Goal: Navigation & Orientation: Find specific page/section

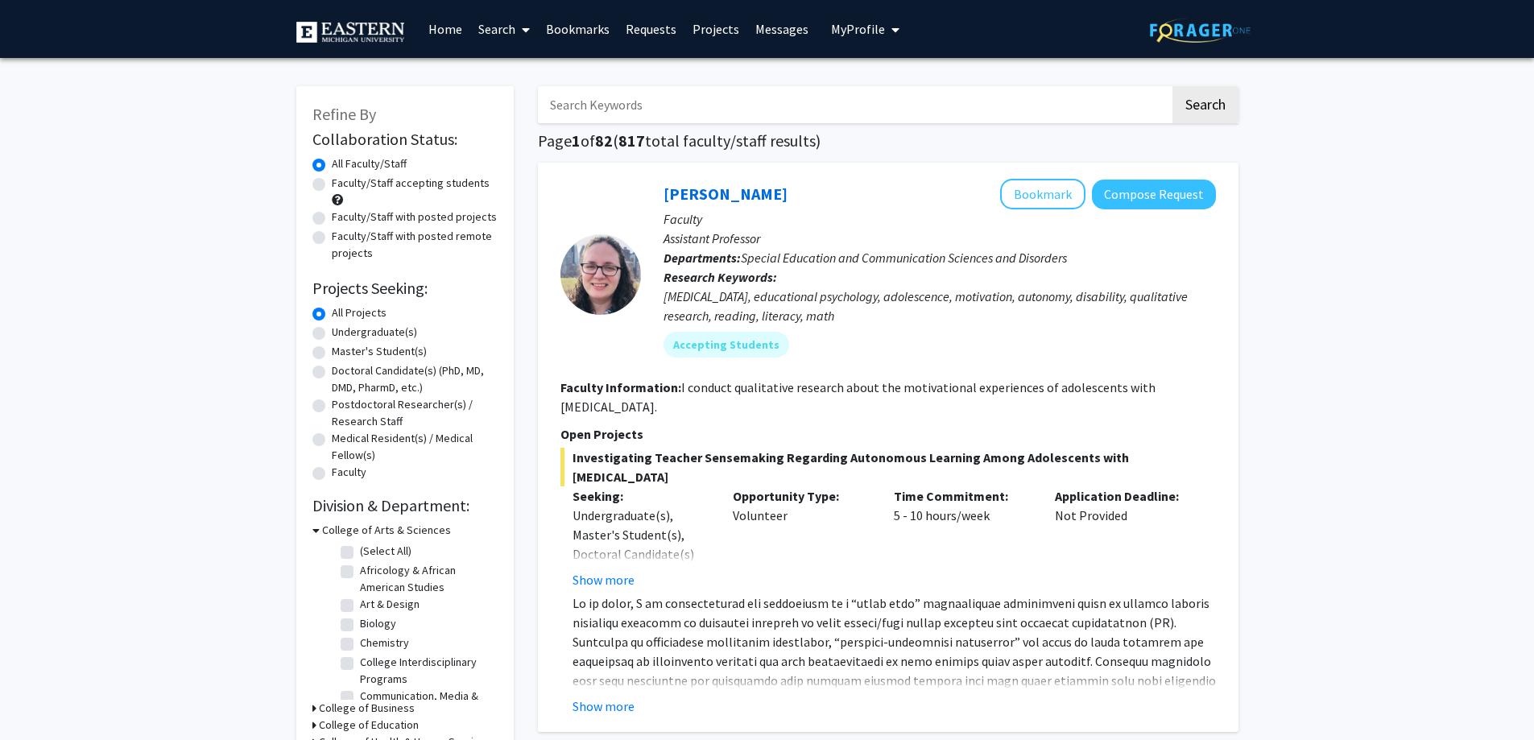
click at [1191, 32] on img at bounding box center [1200, 30] width 101 height 25
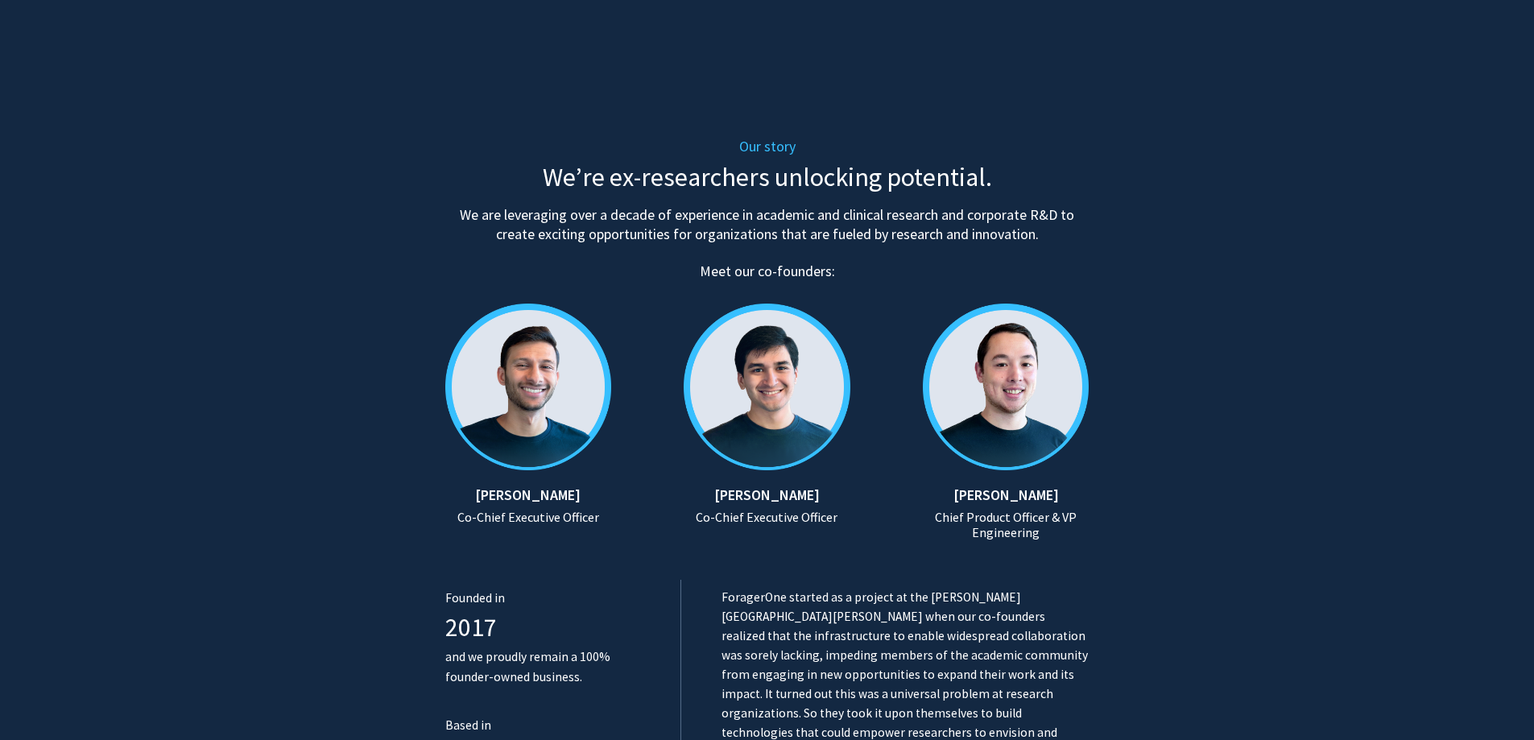
scroll to position [564, 0]
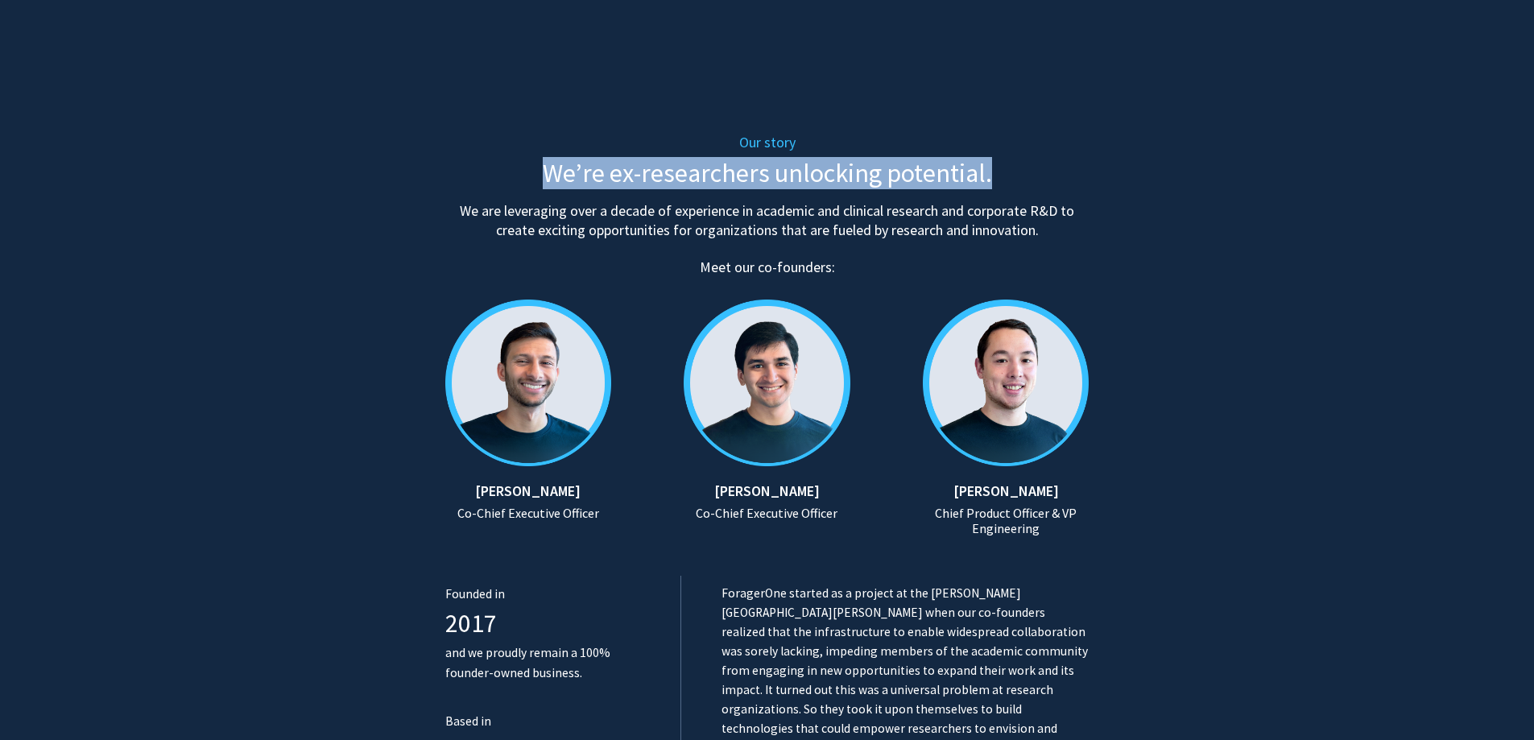
drag, startPoint x: 531, startPoint y: 171, endPoint x: 1002, endPoint y: 173, distance: 471.0
click at [1002, 173] on h2 "We’re ex-researchers unlocking potential." at bounding box center [767, 173] width 644 height 31
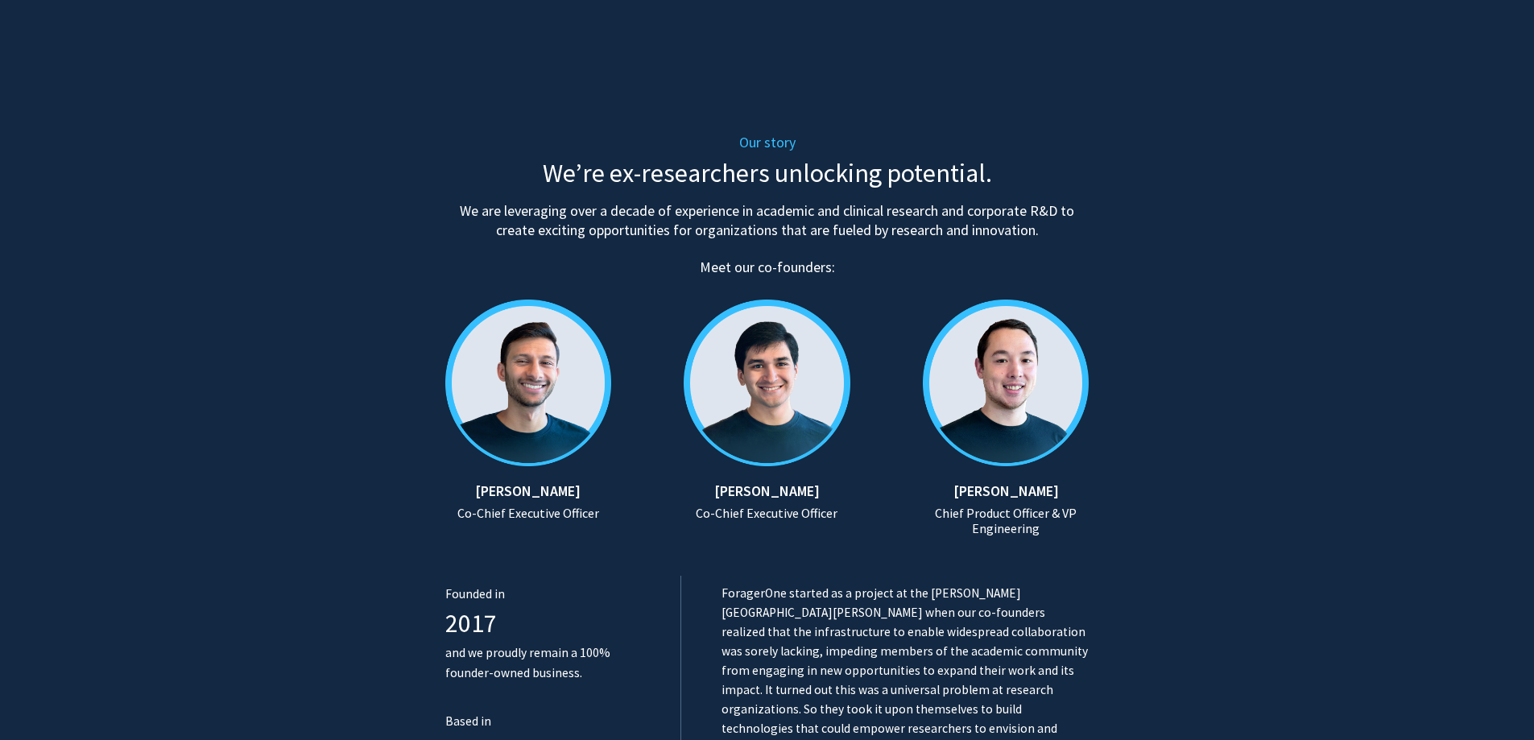
click at [1027, 219] on h5 "We are leveraging over a decade of experience in academic and clinical research…" at bounding box center [767, 220] width 644 height 39
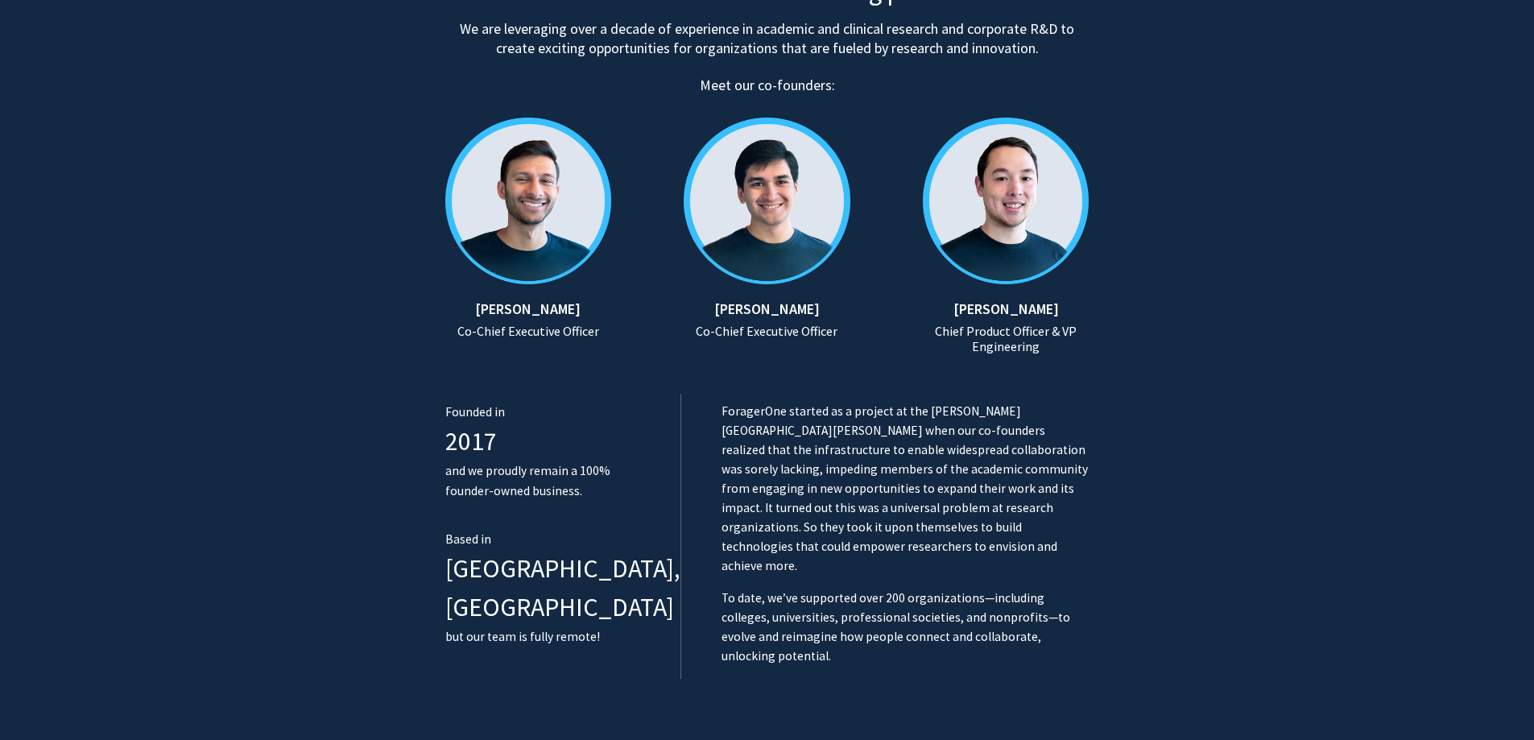
scroll to position [805, 0]
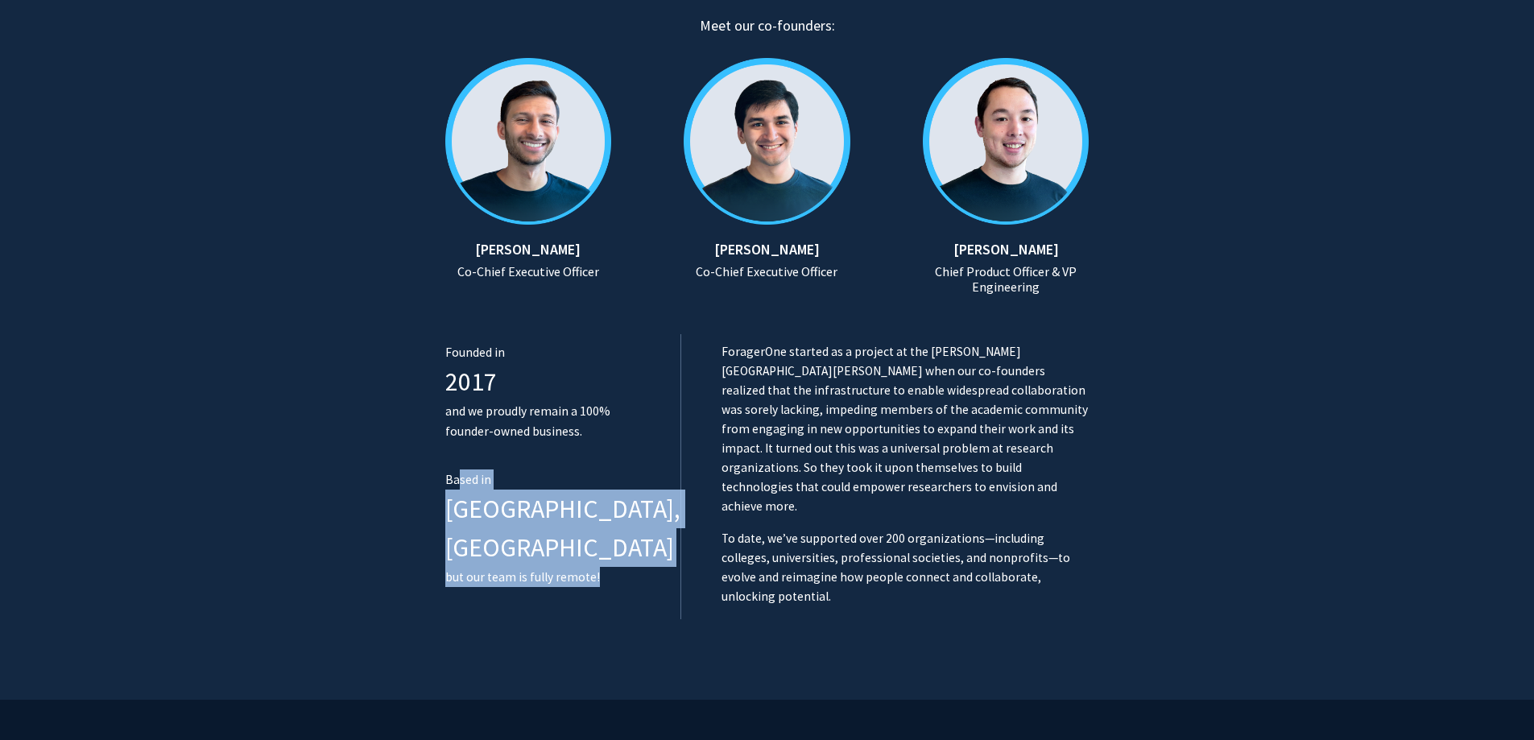
drag, startPoint x: 460, startPoint y: 480, endPoint x: 591, endPoint y: 535, distance: 142.5
click at [591, 535] on div "Based in Boston, MA but our team is fully remote!" at bounding box center [562, 528] width 235 height 118
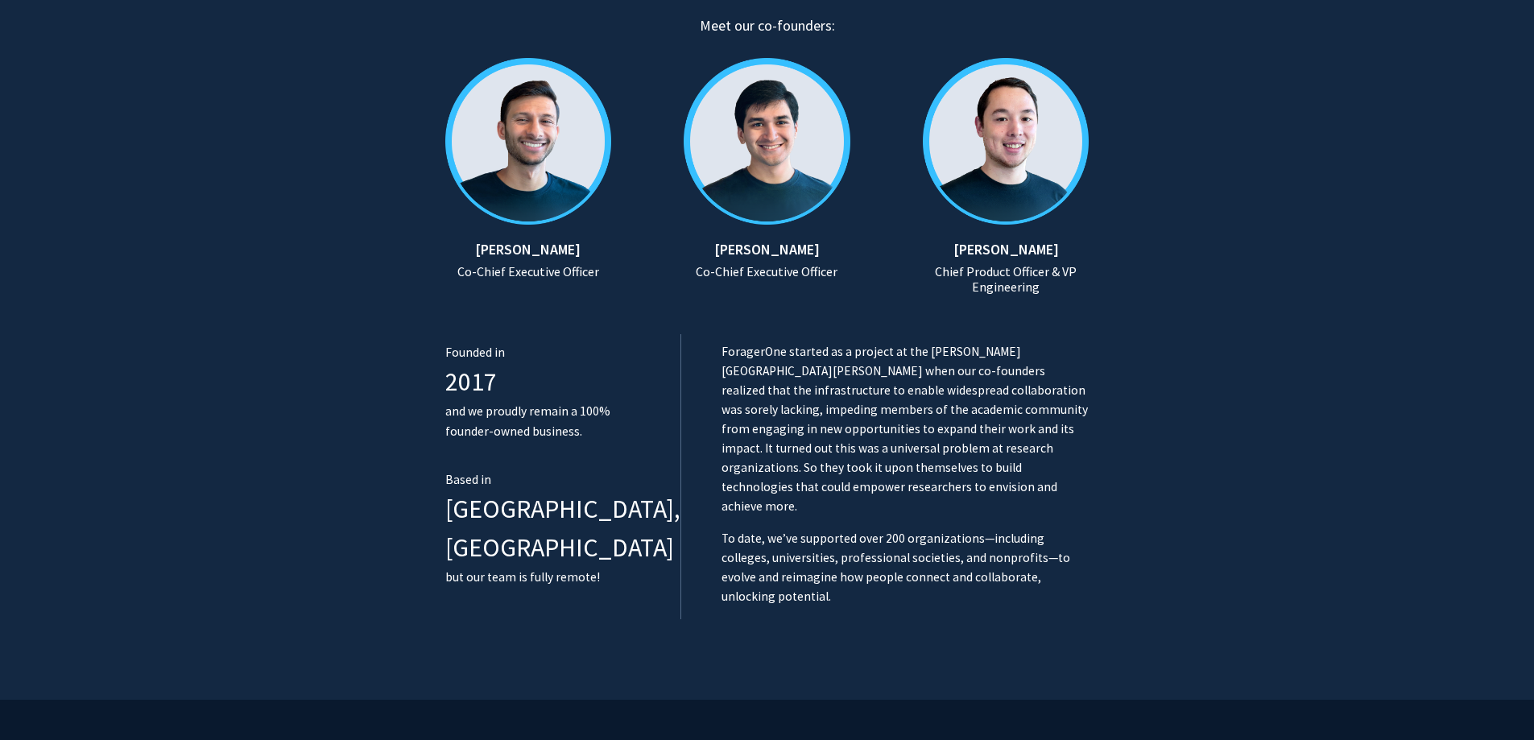
click at [721, 457] on p "ForagerOne started as a project at the Johns Hopkins University when our co-fou…" at bounding box center [905, 429] width 368 height 174
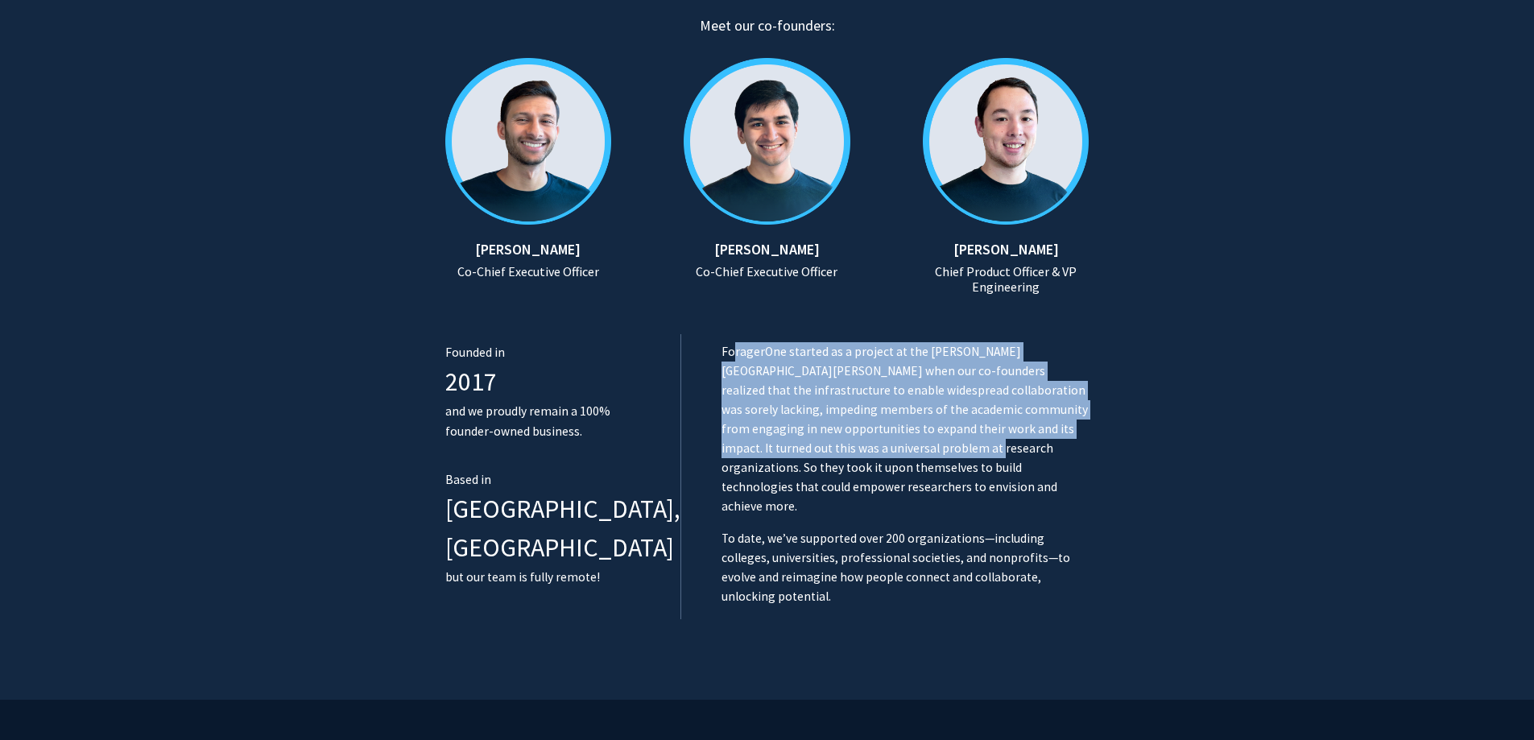
drag, startPoint x: 700, startPoint y: 349, endPoint x: 1059, endPoint y: 428, distance: 366.8
click at [1059, 428] on p "ForagerOne started as a project at the Johns Hopkins University when our co-fou…" at bounding box center [905, 429] width 368 height 174
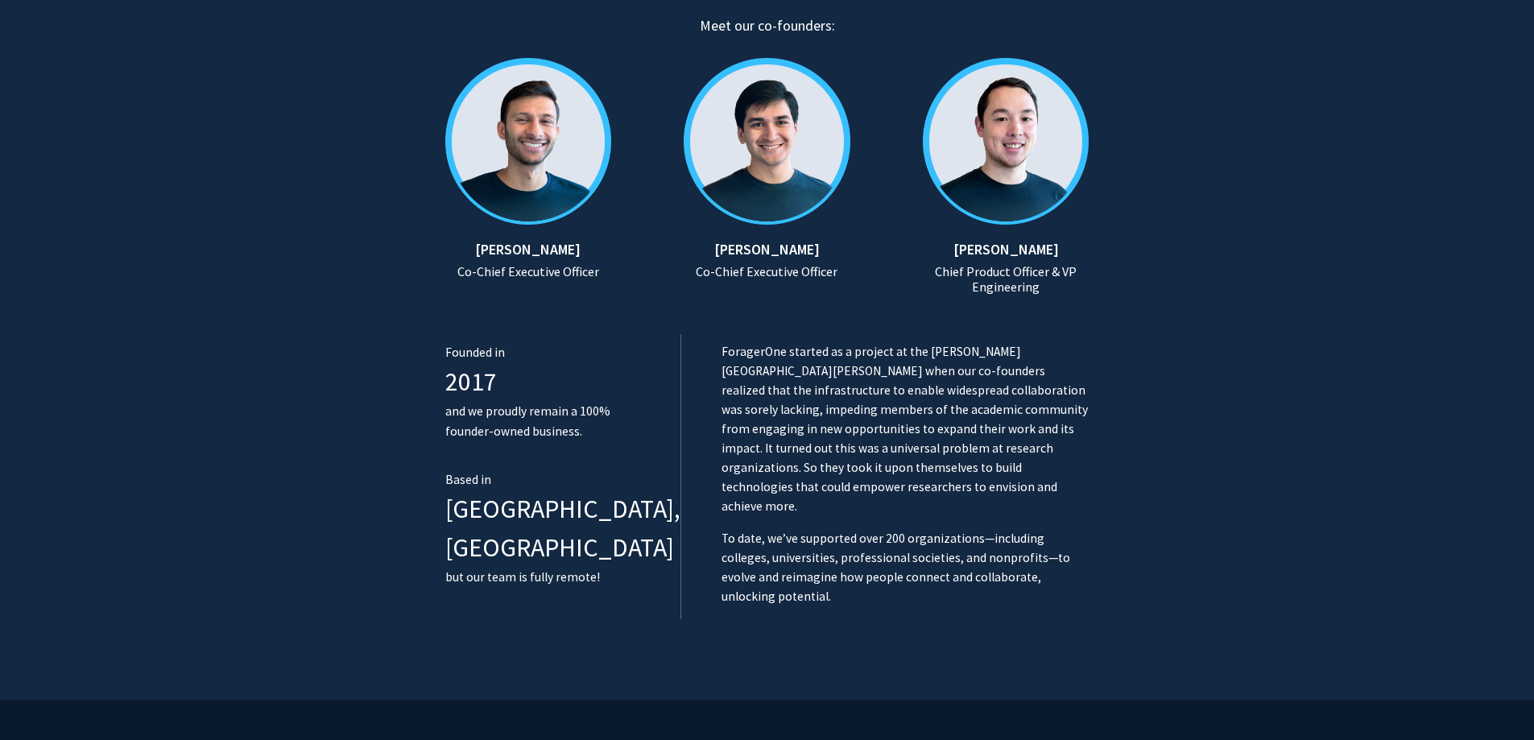
click at [1005, 457] on p "ForagerOne started as a project at the Johns Hopkins University when our co-fou…" at bounding box center [905, 429] width 368 height 174
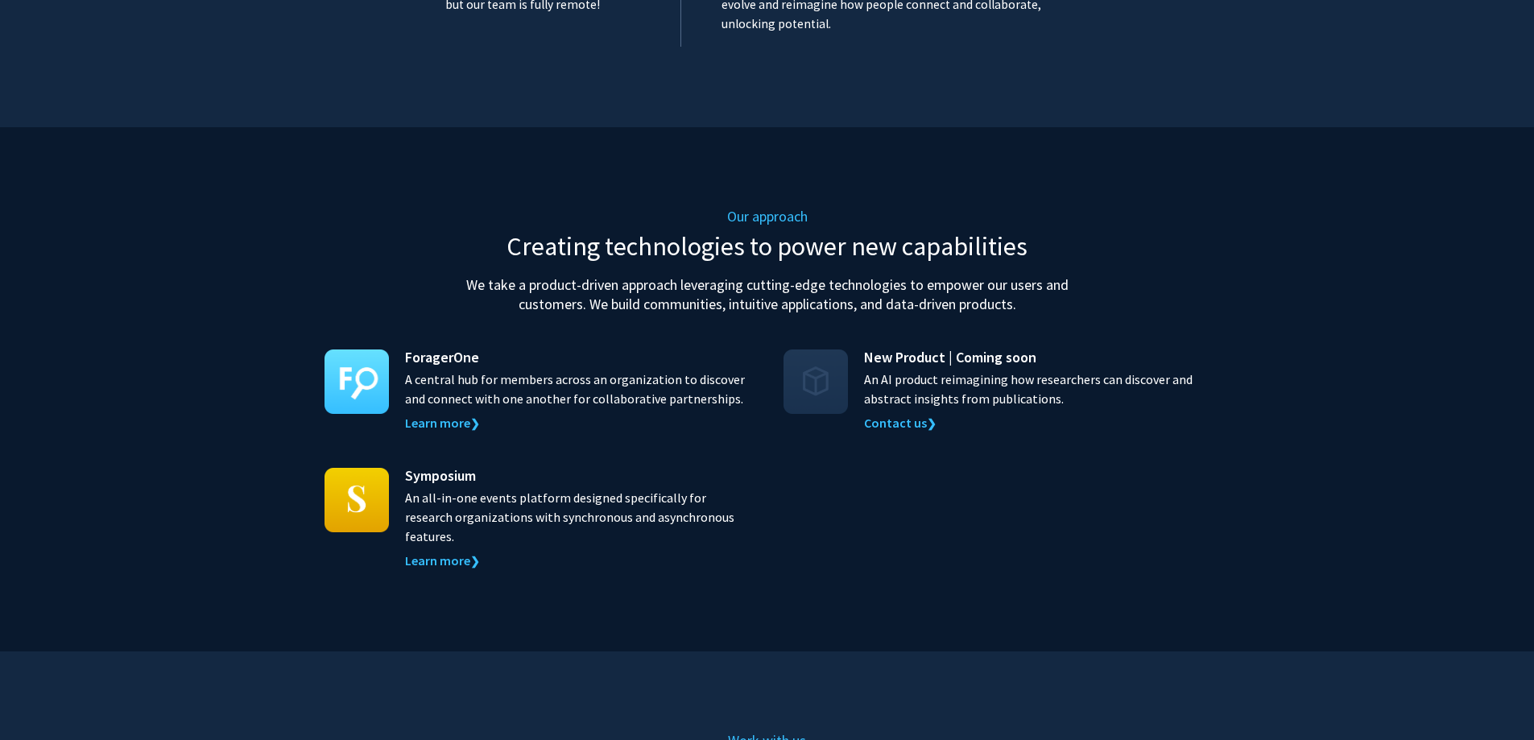
scroll to position [1369, 0]
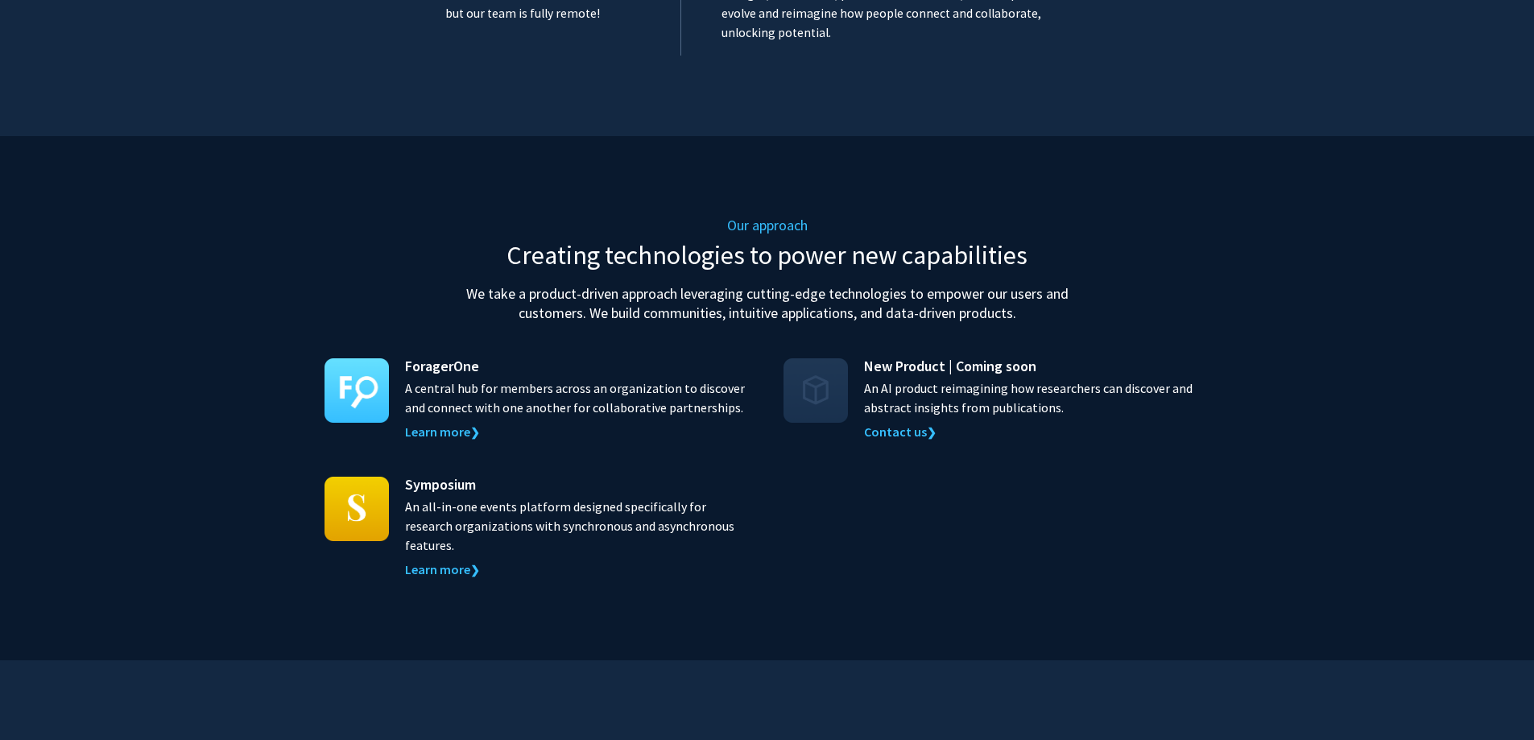
drag, startPoint x: 731, startPoint y: 467, endPoint x: 394, endPoint y: 453, distance: 336.8
click at [394, 473] on div "Symposium An all-in-one events platform designed specifically for research orga…" at bounding box center [537, 526] width 427 height 106
click at [785, 444] on div "ForagerOne A central hub for members across an organization to discover and con…" at bounding box center [767, 467] width 886 height 225
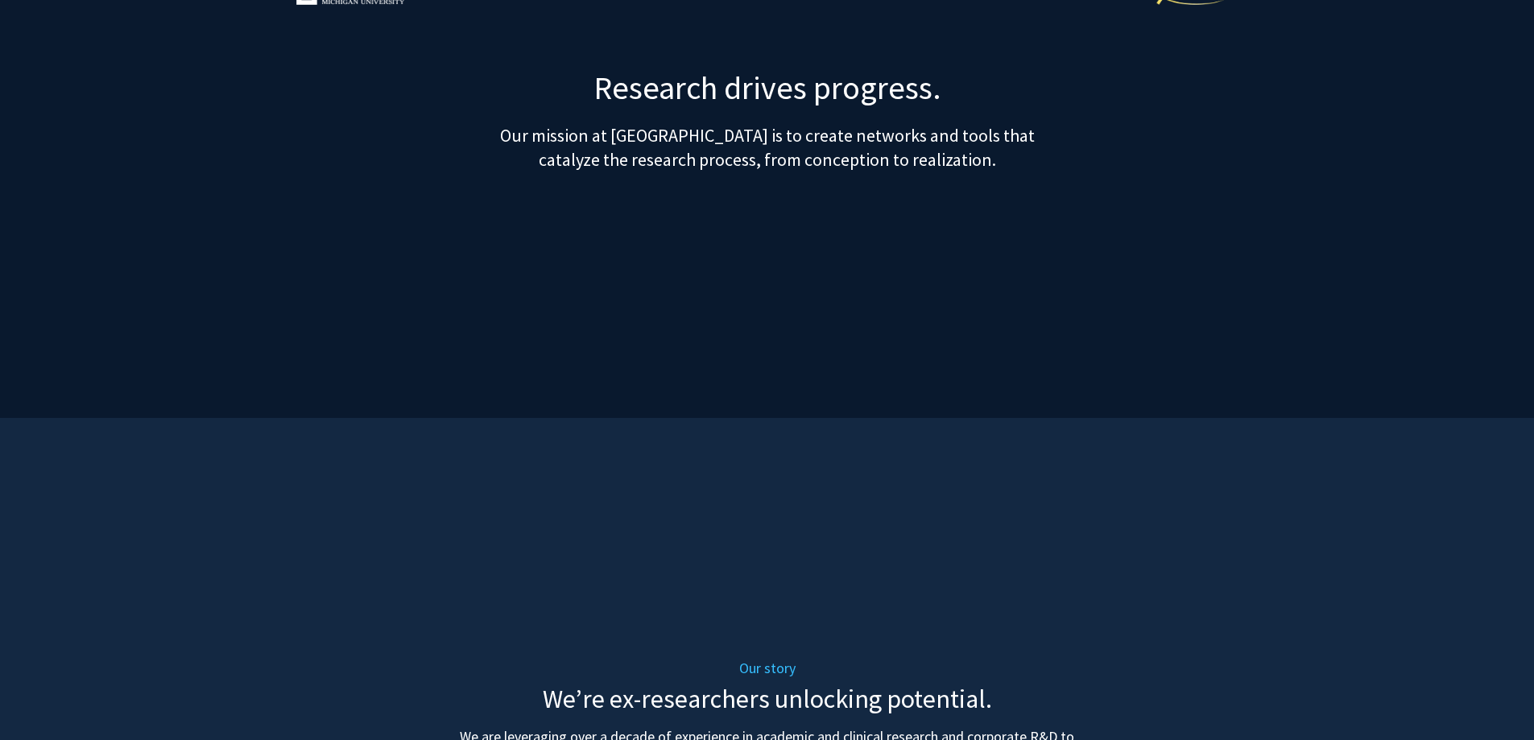
scroll to position [0, 0]
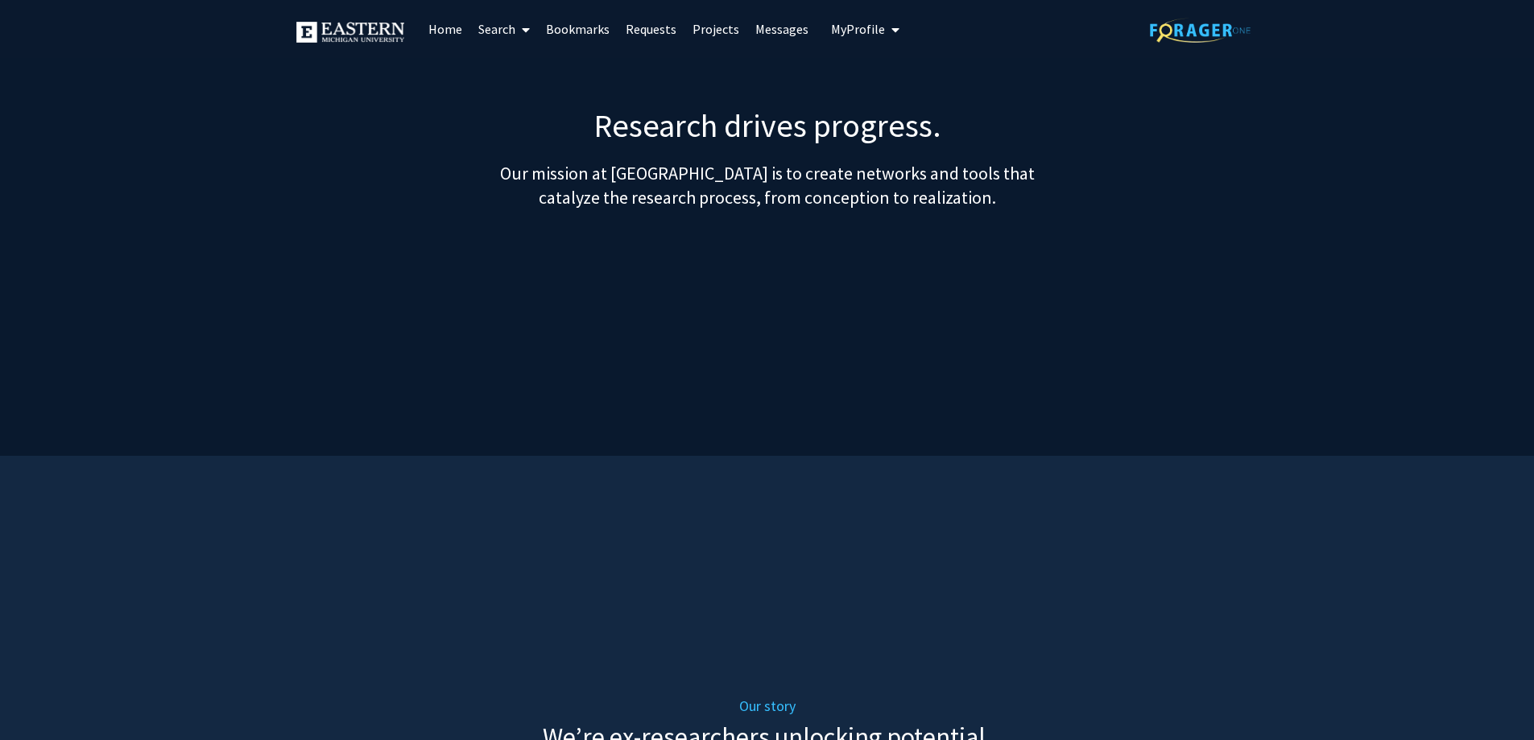
click at [524, 36] on span at bounding box center [522, 30] width 14 height 56
